Goal: Transaction & Acquisition: Obtain resource

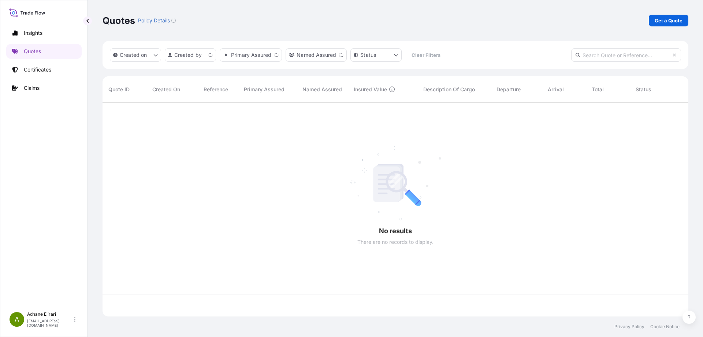
scroll to position [212, 580]
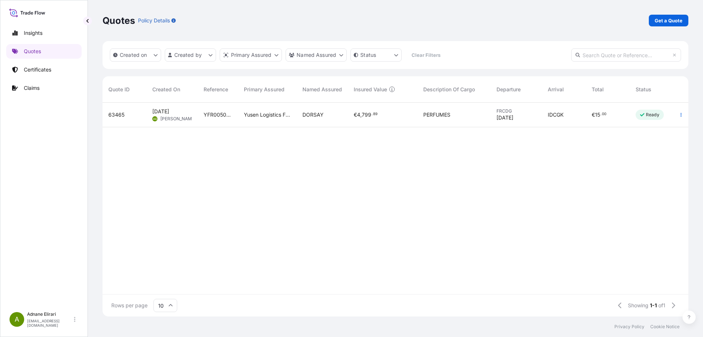
click at [163, 108] on span "[DATE]" at bounding box center [160, 111] width 17 height 7
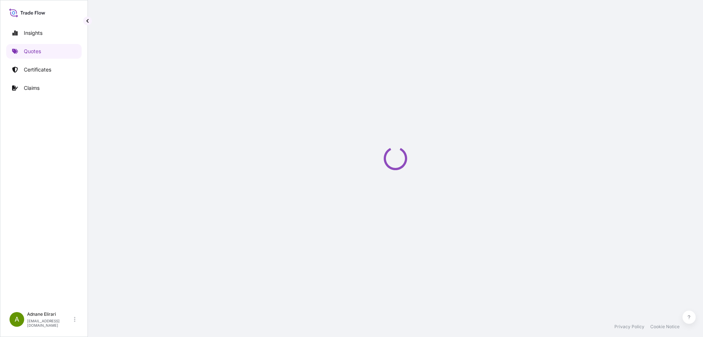
select select "Air"
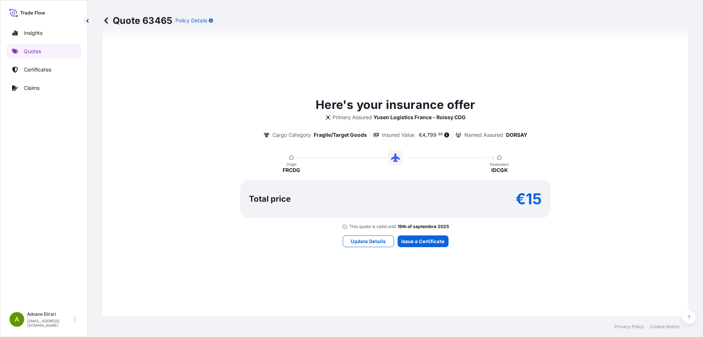
scroll to position [340, 0]
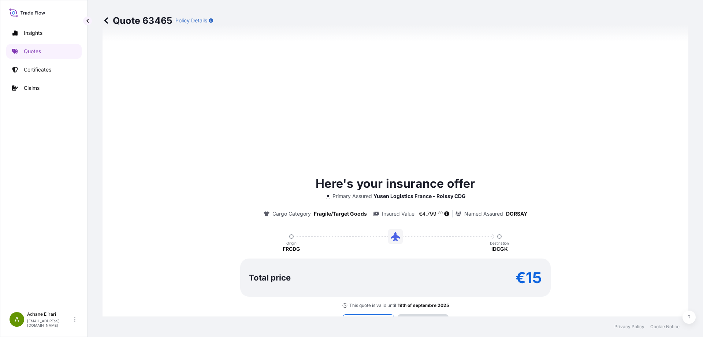
type input "[DATE]"
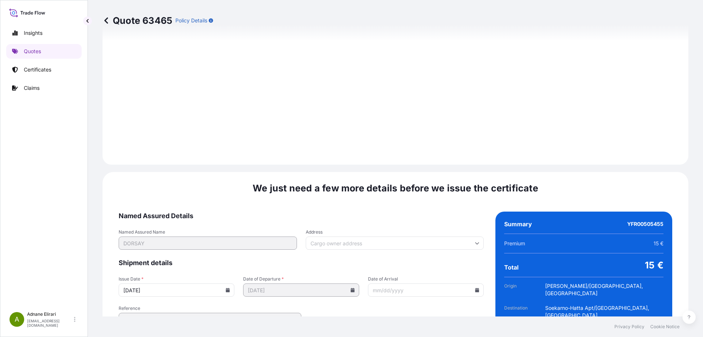
scroll to position [766, 0]
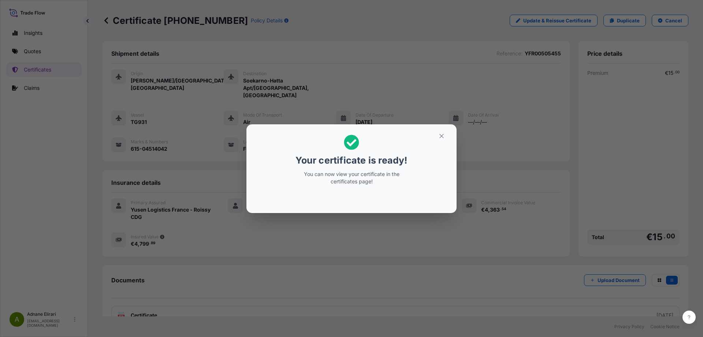
click at [703, 175] on div "Your certificate is ready! You can now view your certificate in the certificate…" at bounding box center [351, 168] width 703 height 337
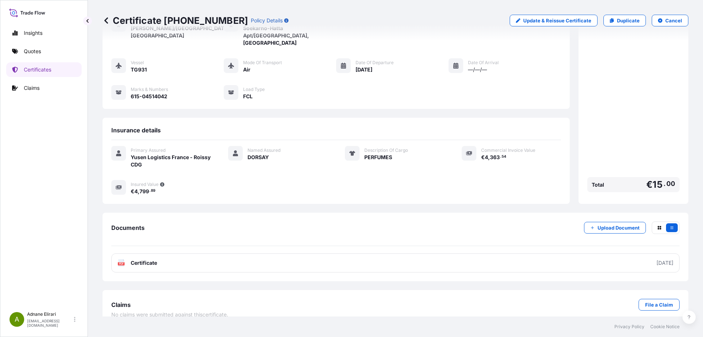
scroll to position [56, 0]
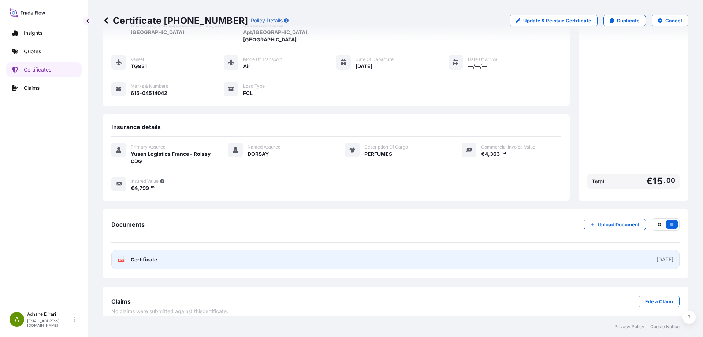
click at [619, 250] on link "PDF Certificate [DATE]" at bounding box center [395, 259] width 568 height 19
